Goal: Task Accomplishment & Management: Manage account settings

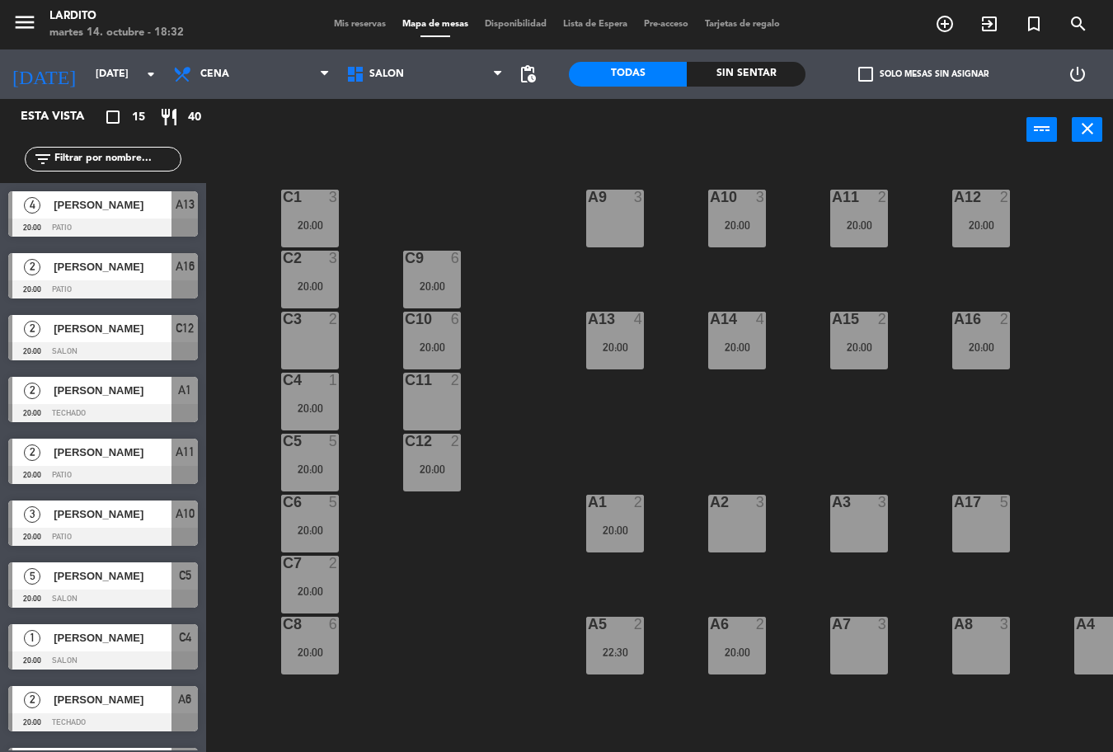
click at [359, 31] on div "Mis reservas Mapa de mesas Disponibilidad Lista de Espera Pre-acceso Tarjetas d…" at bounding box center [557, 24] width 463 height 15
click at [358, 29] on span "Mis reservas" at bounding box center [360, 24] width 68 height 9
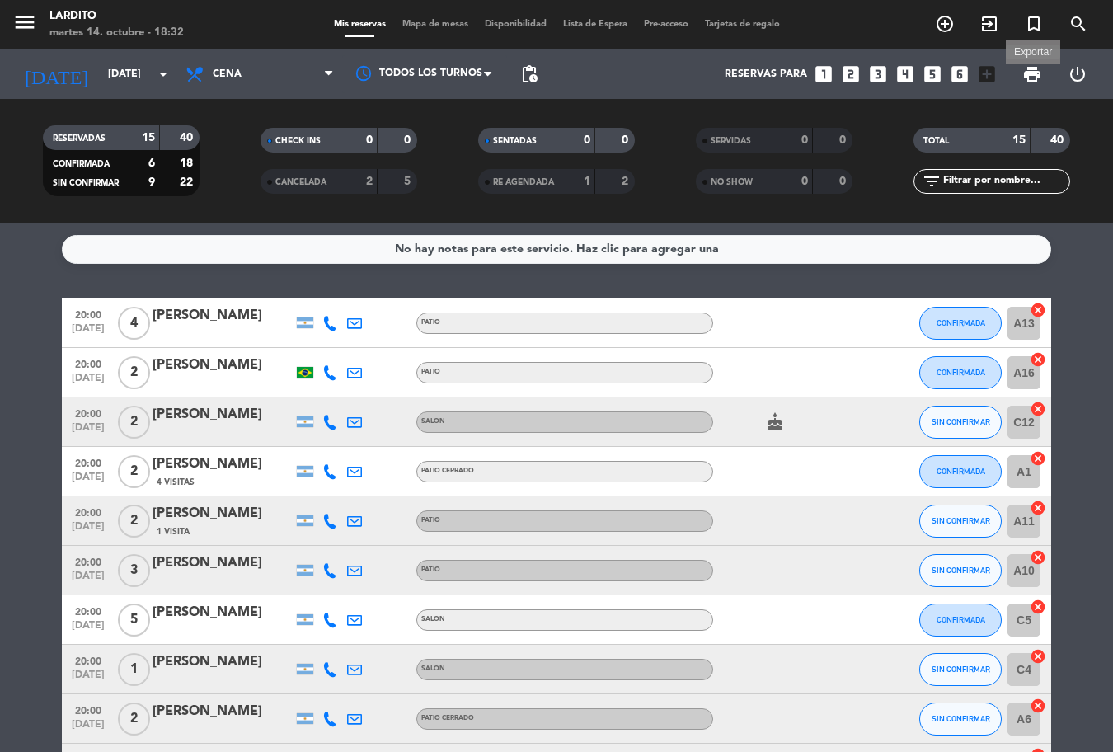
click at [1031, 75] on span "print" at bounding box center [1032, 74] width 20 height 20
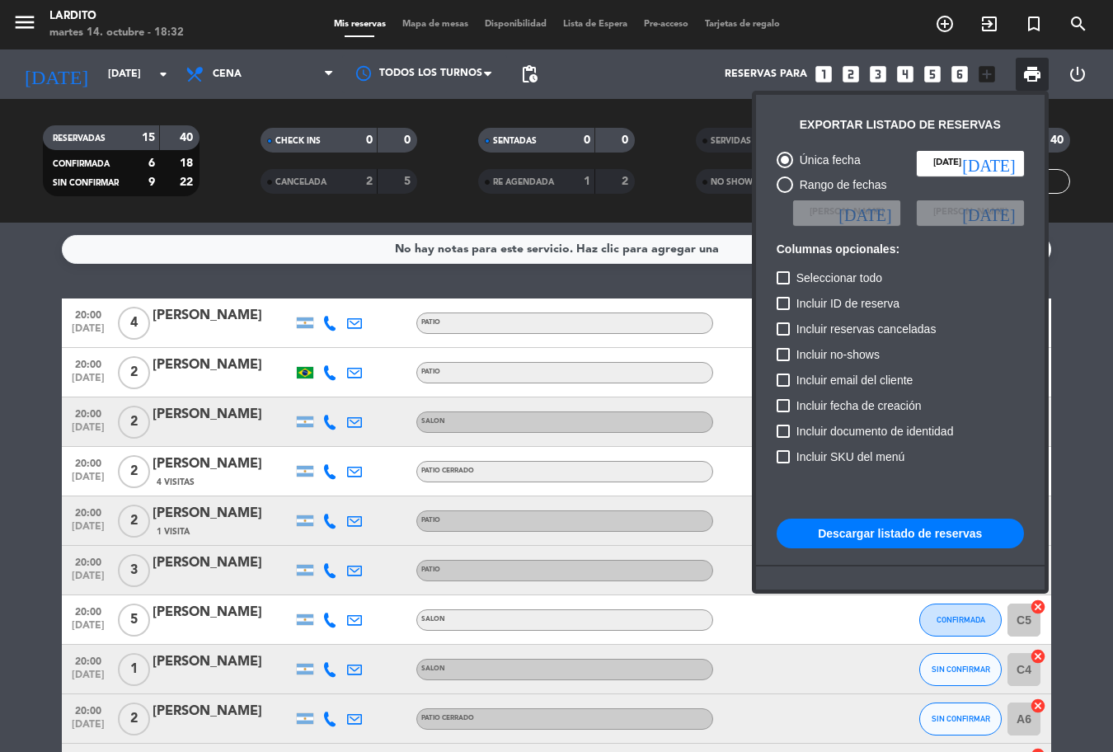
click at [896, 521] on button "Descargar listado de reservas" at bounding box center [900, 534] width 247 height 30
click at [531, 66] on div at bounding box center [556, 376] width 1113 height 752
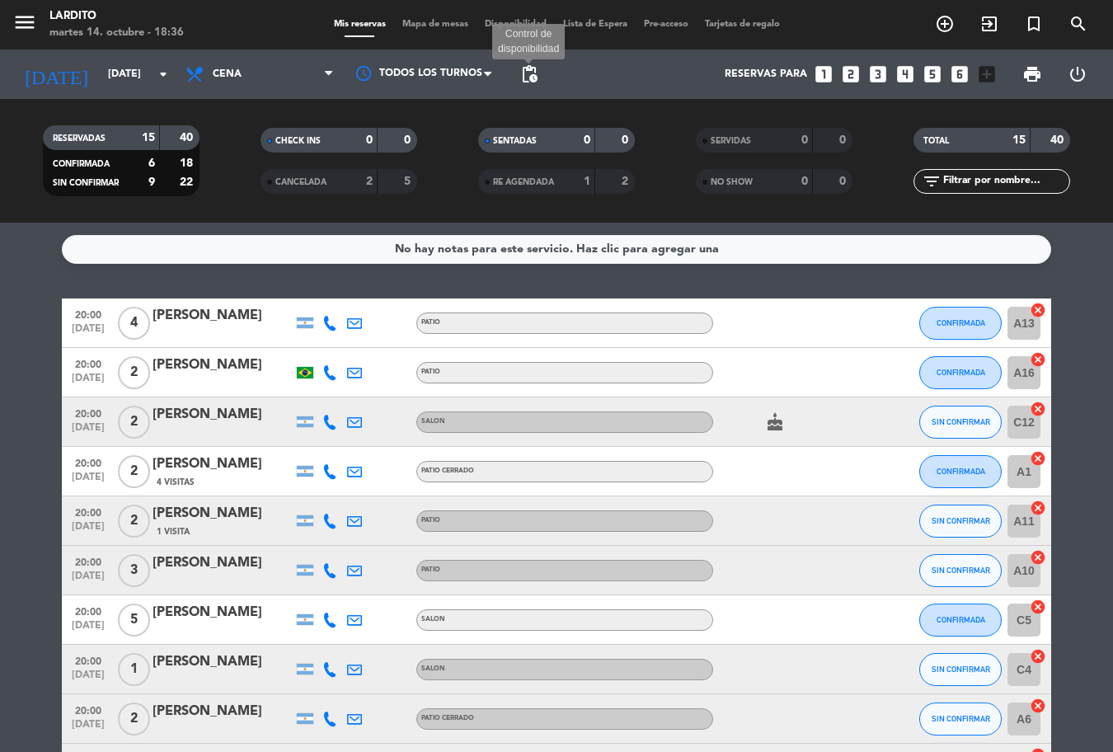
click at [537, 73] on span "pending_actions" at bounding box center [529, 74] width 20 height 20
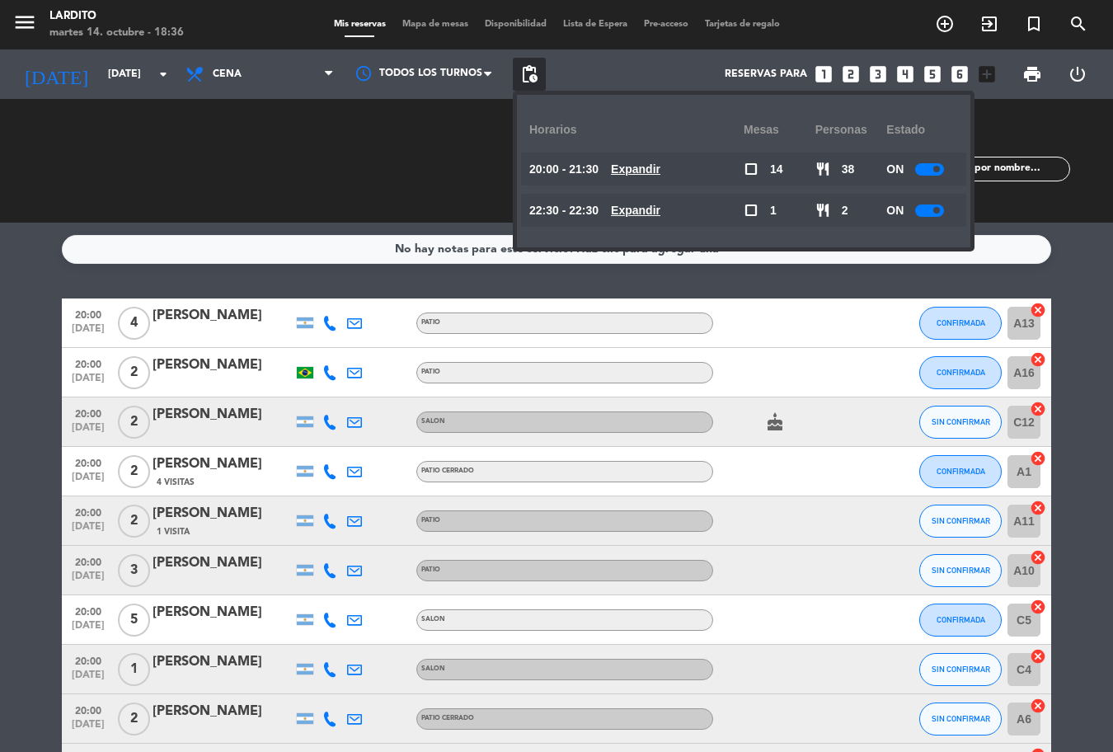
click at [927, 170] on div at bounding box center [929, 169] width 29 height 12
click at [927, 206] on div at bounding box center [929, 210] width 29 height 12
click at [927, 214] on div at bounding box center [929, 210] width 29 height 12
click at [928, 206] on div at bounding box center [929, 210] width 29 height 12
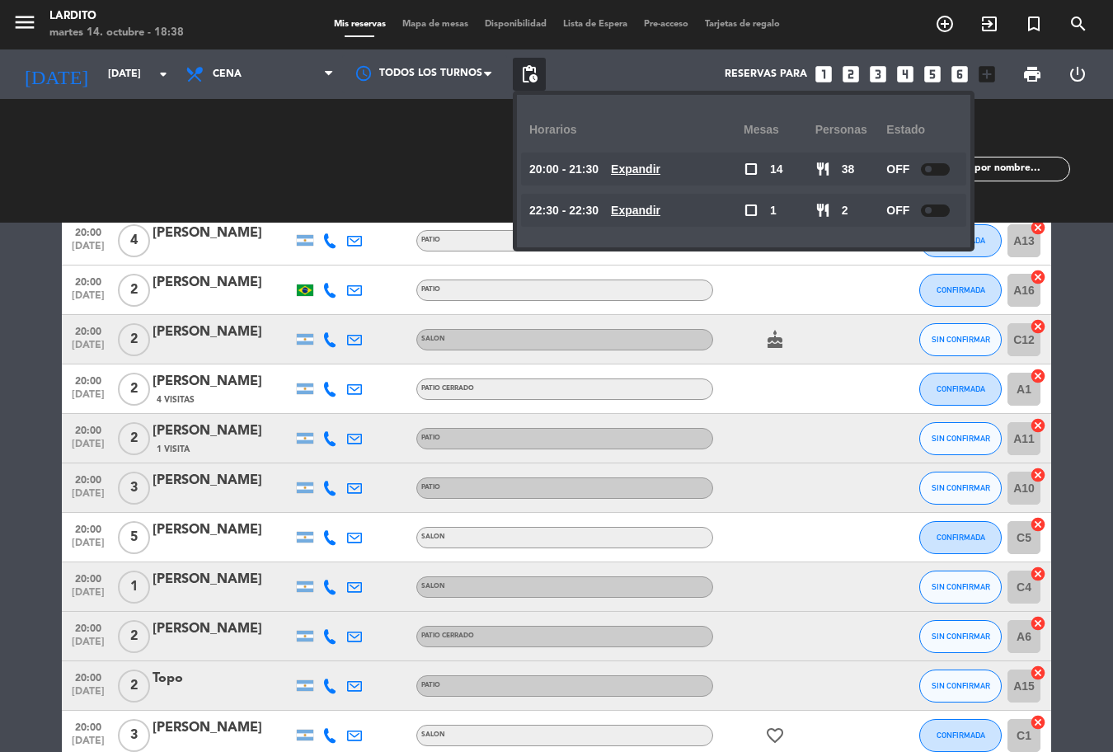
click at [250, 528] on div "[PERSON_NAME]" at bounding box center [223, 529] width 140 height 21
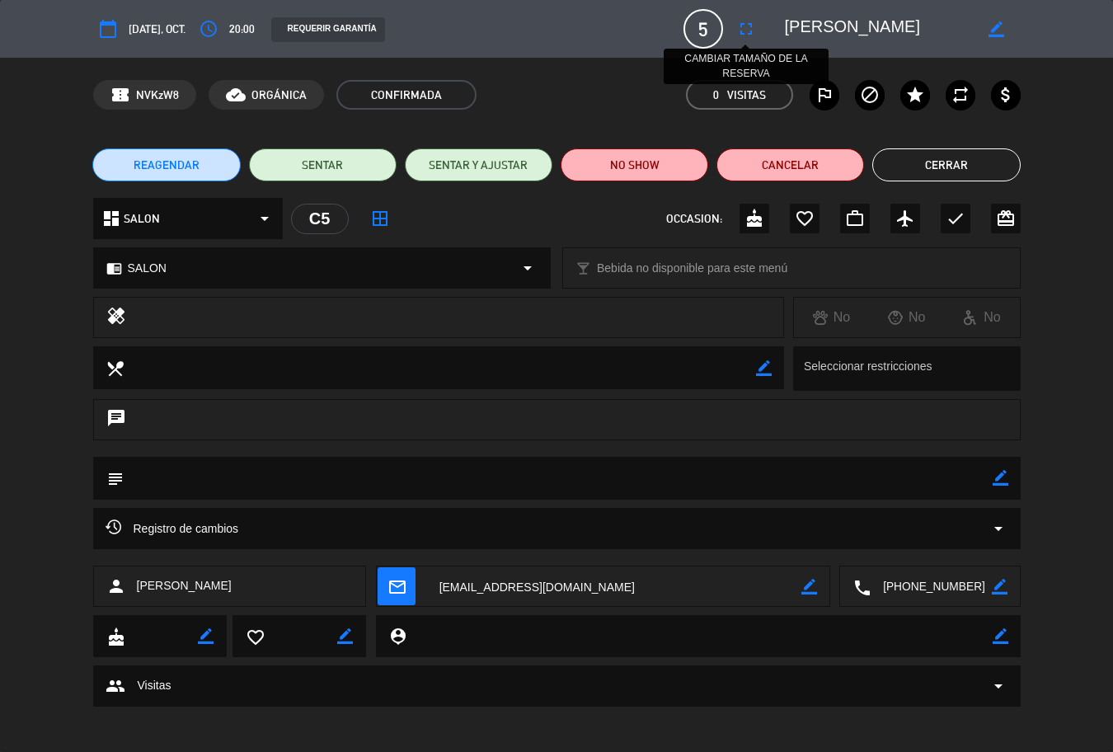
click at [747, 34] on icon "fullscreen" at bounding box center [746, 29] width 20 height 20
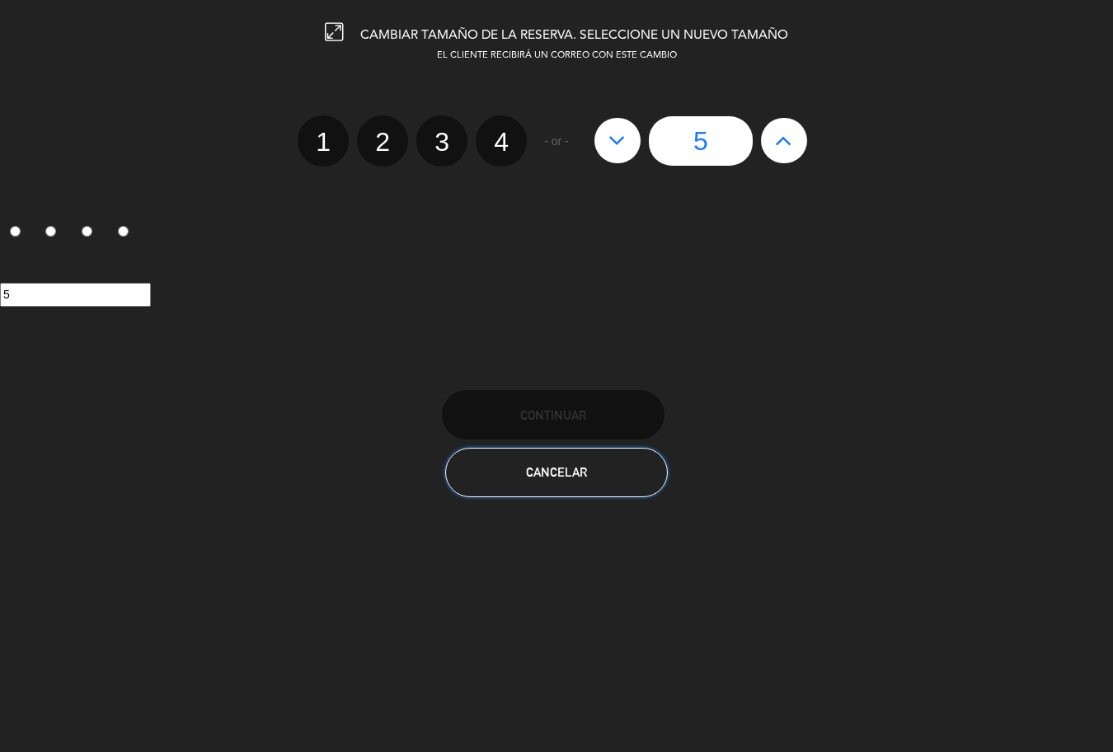
click at [560, 477] on span "Cancelar" at bounding box center [556, 472] width 61 height 14
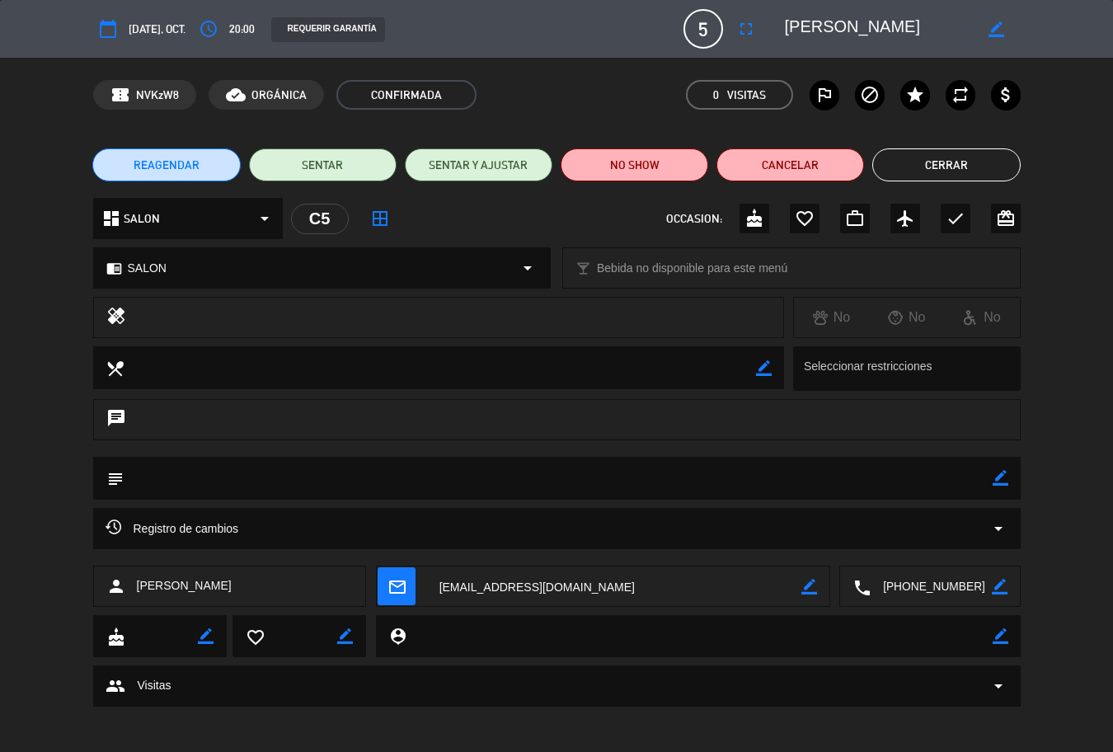
click at [173, 39] on div "calendar_today [DATE], oct." at bounding box center [139, 29] width 92 height 30
click at [974, 167] on button "Cerrar" at bounding box center [946, 164] width 148 height 33
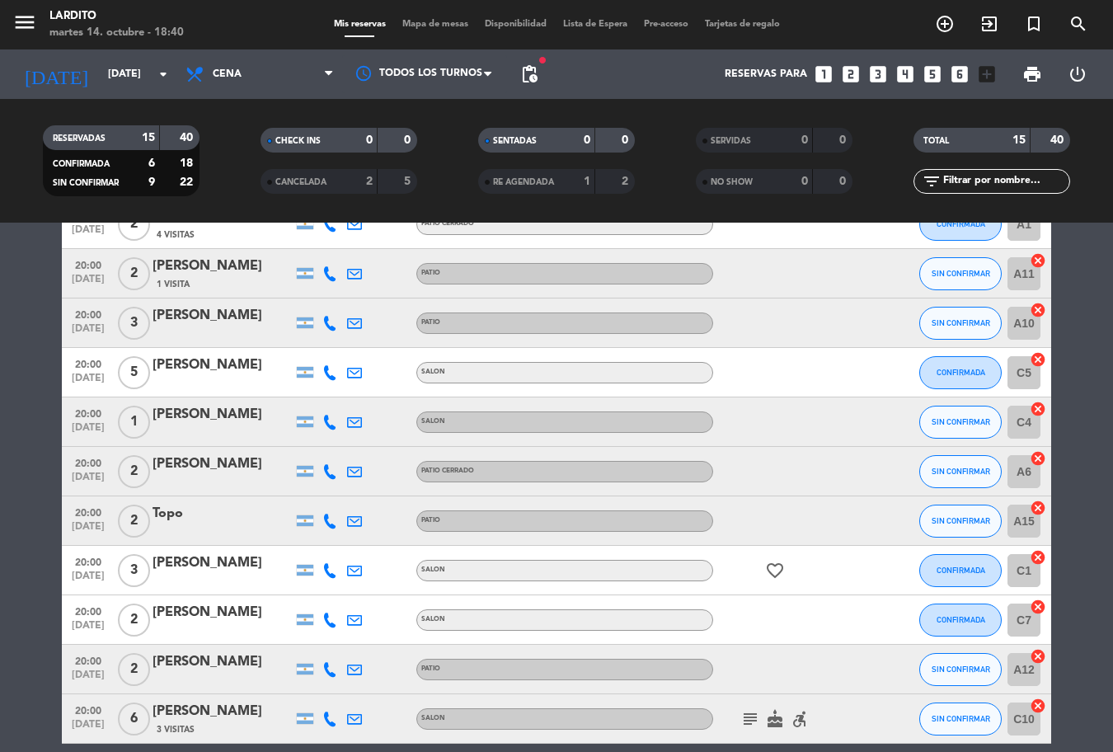
scroll to position [330, 0]
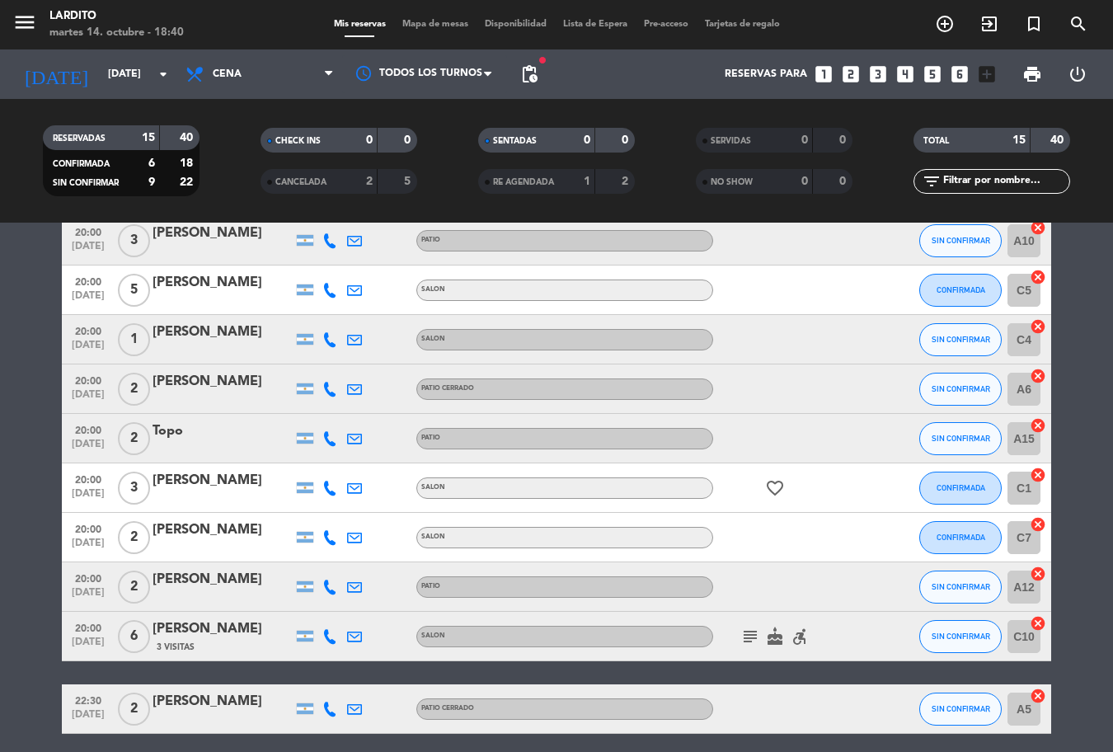
click at [425, 22] on span "Mapa de mesas" at bounding box center [435, 24] width 82 height 9
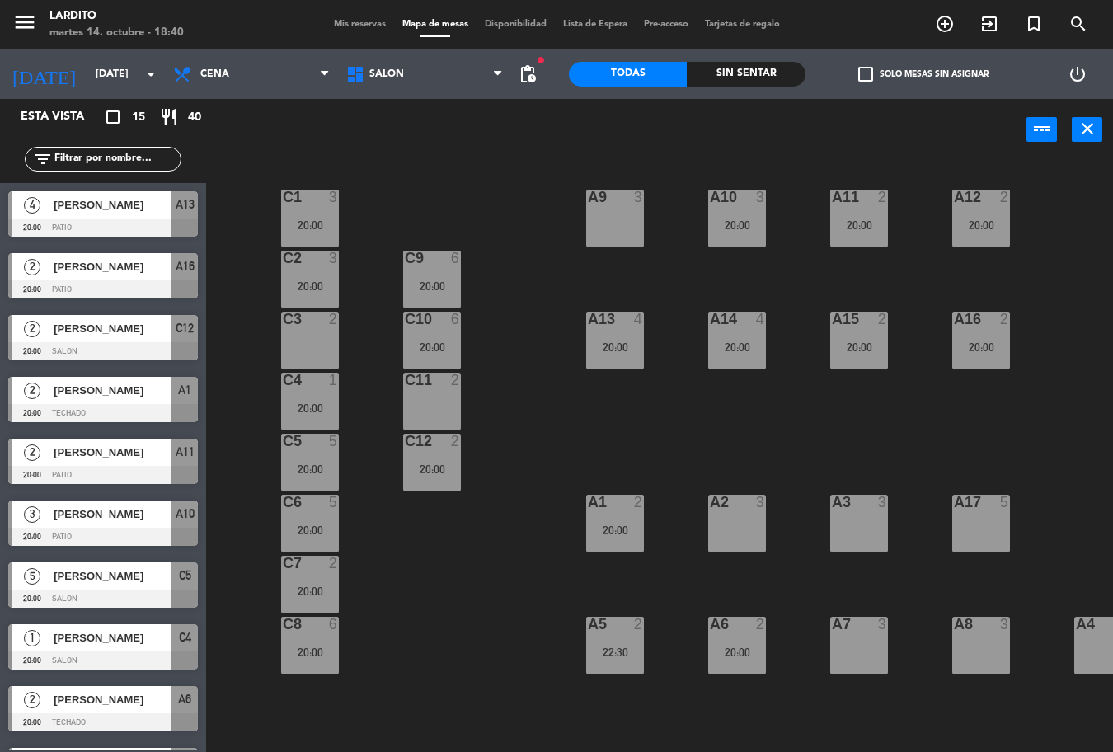
scroll to position [360, 0]
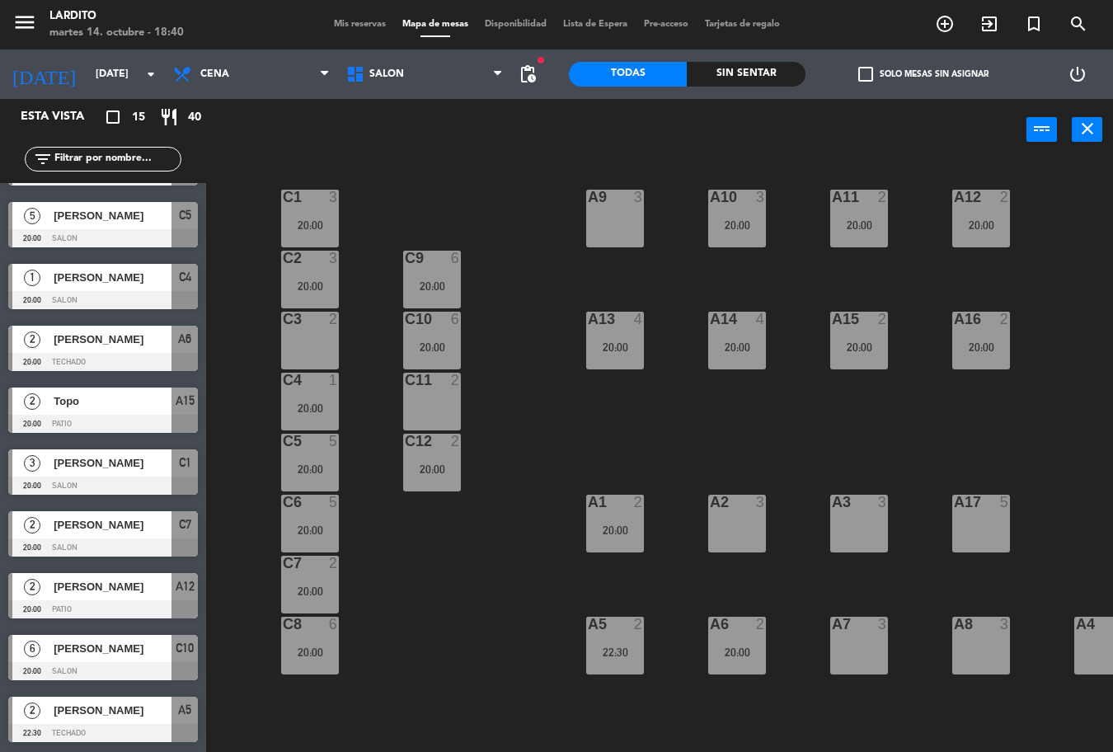
click at [113, 528] on span "[PERSON_NAME]" at bounding box center [113, 524] width 118 height 17
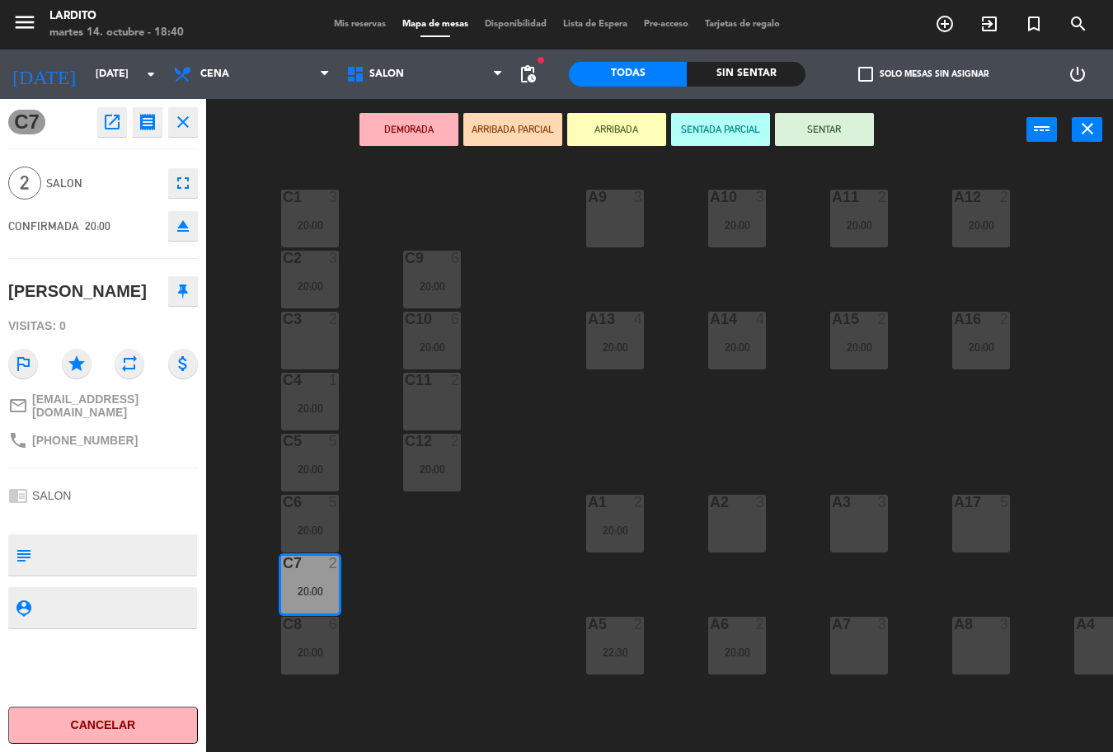
click at [184, 110] on button "close" at bounding box center [183, 122] width 30 height 30
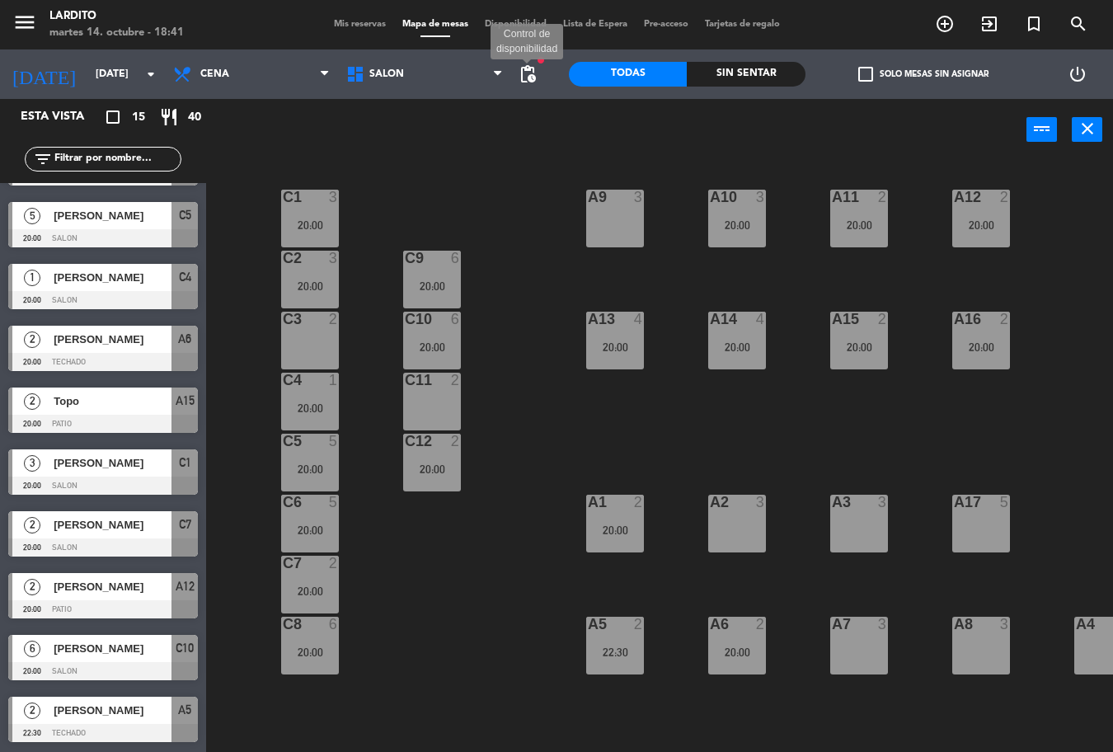
click at [535, 79] on span "pending_actions" at bounding box center [528, 74] width 20 height 20
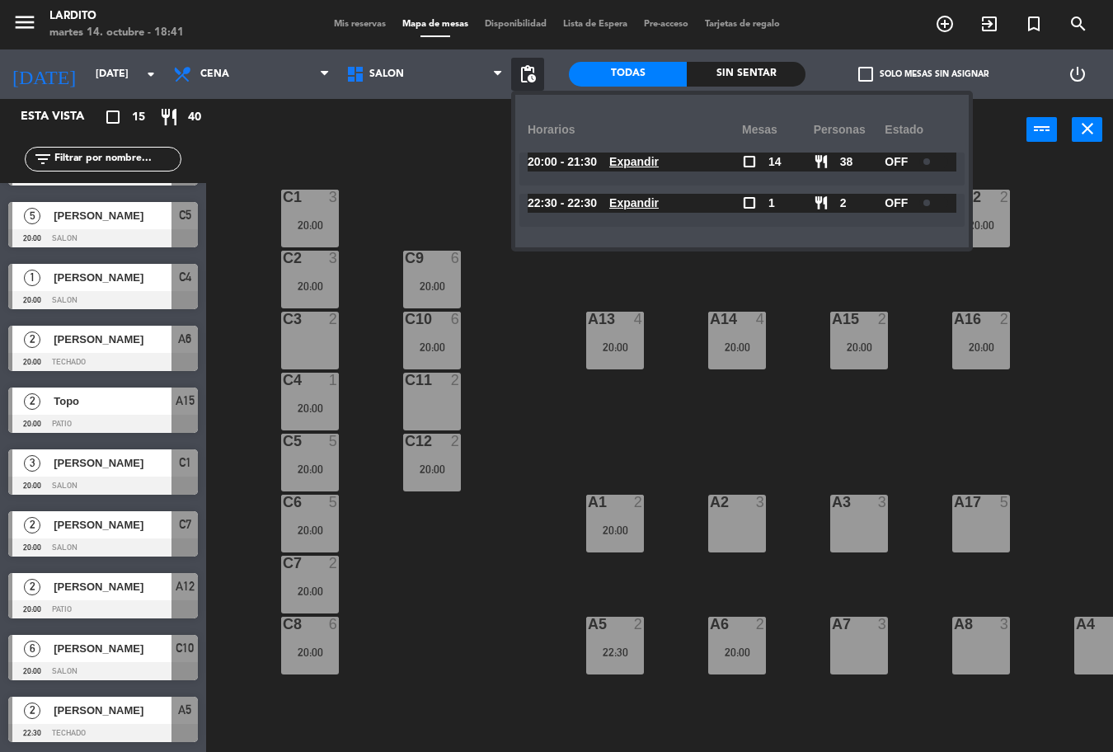
click at [931, 154] on div "OFF" at bounding box center [921, 162] width 72 height 19
click at [936, 195] on div "OFF" at bounding box center [921, 203] width 72 height 19
click at [944, 208] on div at bounding box center [933, 203] width 29 height 12
